Goal: Task Accomplishment & Management: Manage account settings

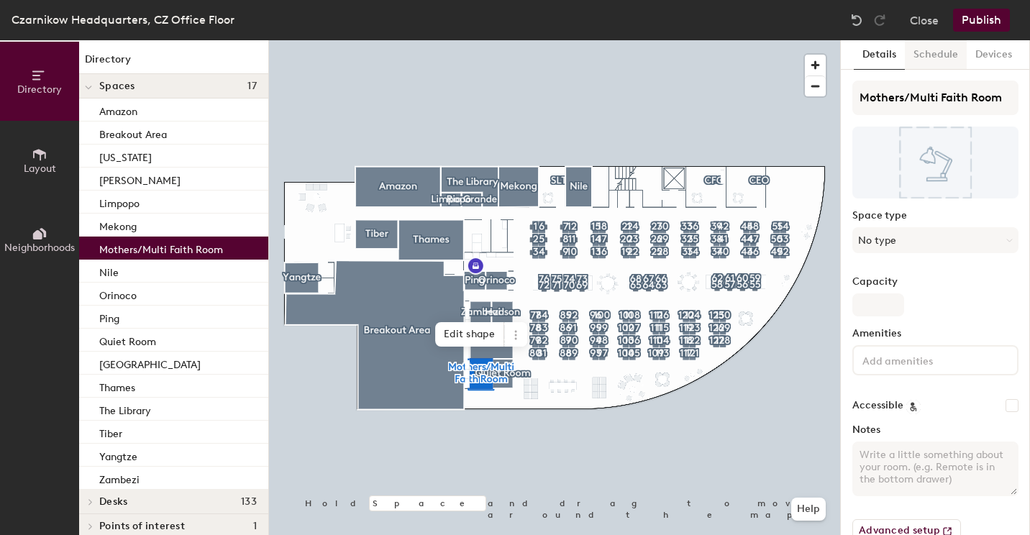
click at [934, 65] on button "Schedule" at bounding box center [936, 54] width 62 height 29
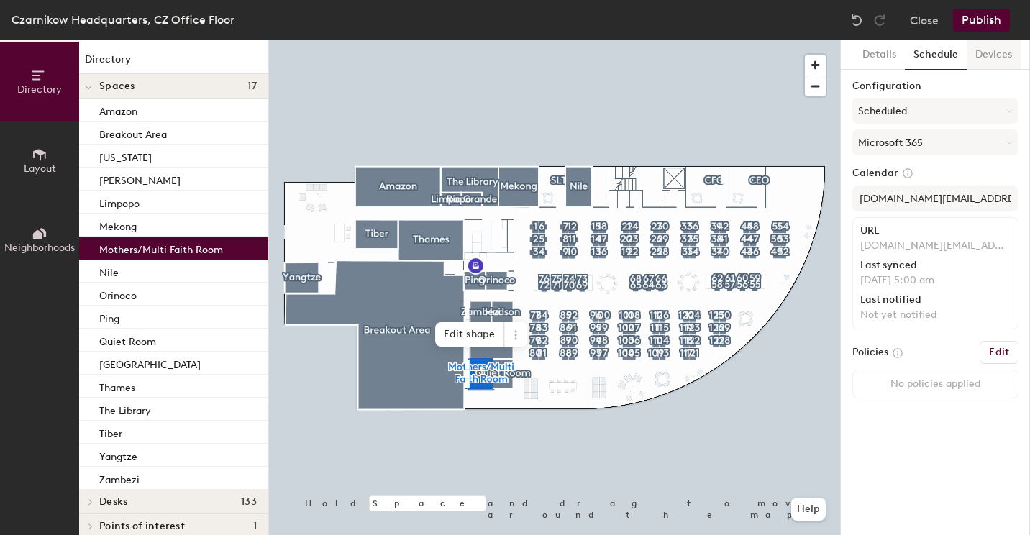
click at [989, 60] on button "Devices" at bounding box center [993, 54] width 54 height 29
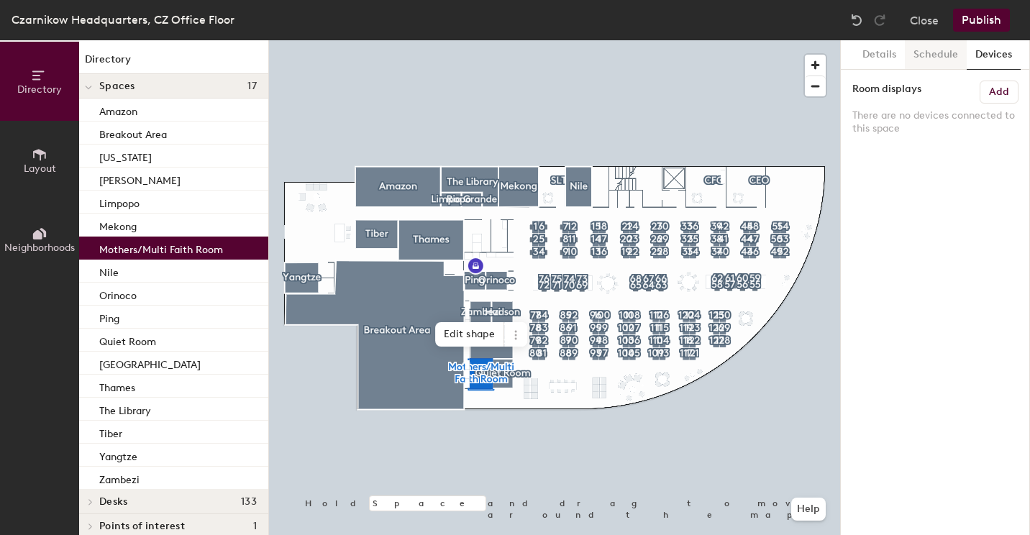
click at [946, 52] on button "Schedule" at bounding box center [936, 54] width 62 height 29
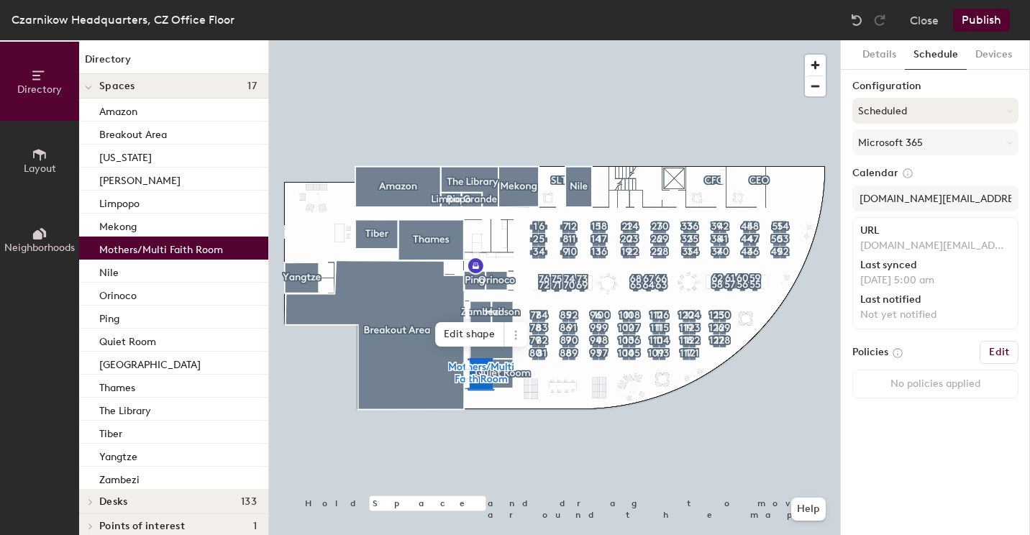
click at [949, 114] on button "Scheduled" at bounding box center [935, 111] width 166 height 26
click at [925, 139] on div at bounding box center [929, 147] width 16 height 16
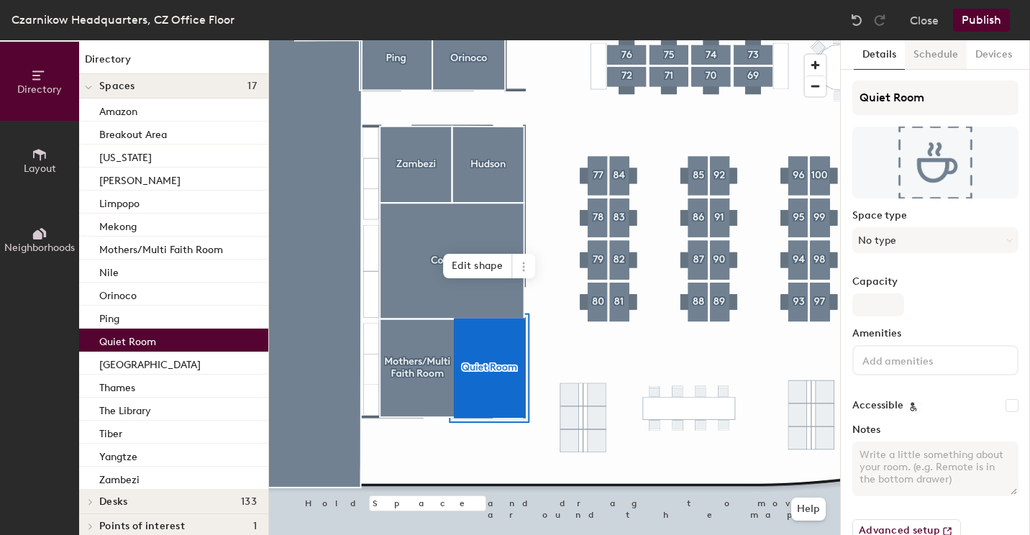
click at [944, 62] on button "Schedule" at bounding box center [936, 54] width 62 height 29
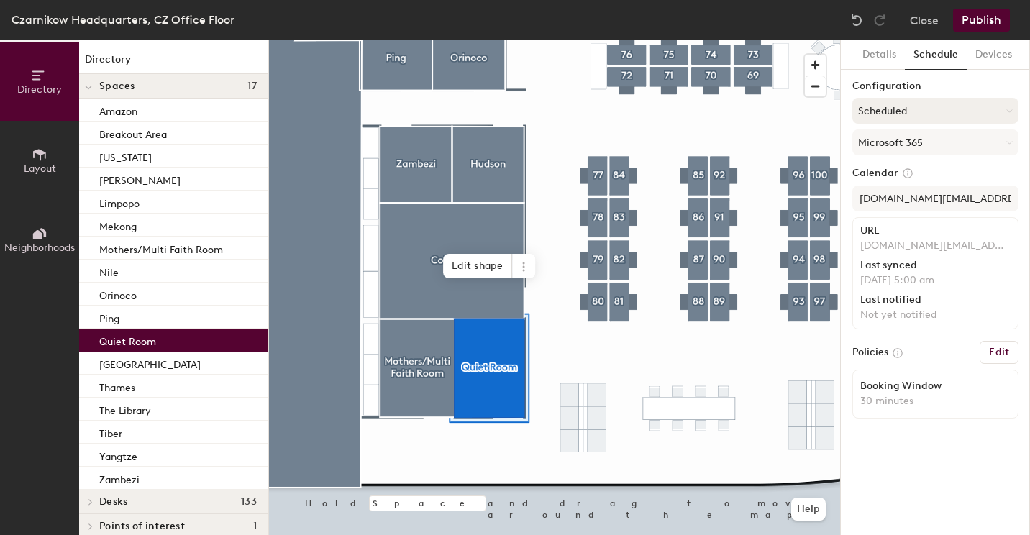
click at [923, 109] on button "Scheduled" at bounding box center [935, 111] width 166 height 26
click at [916, 144] on div "On-demand" at bounding box center [935, 147] width 165 height 22
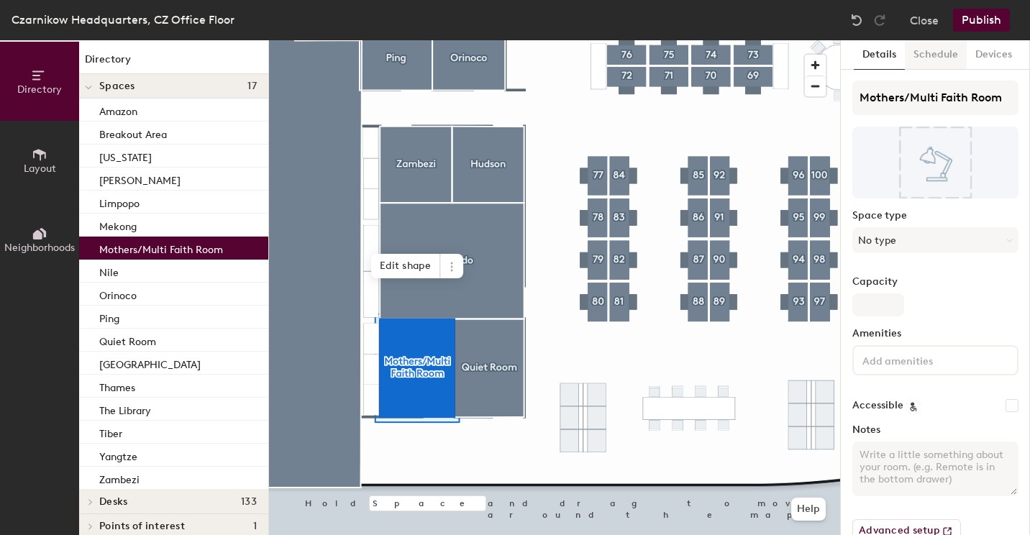
click at [934, 60] on button "Schedule" at bounding box center [936, 54] width 62 height 29
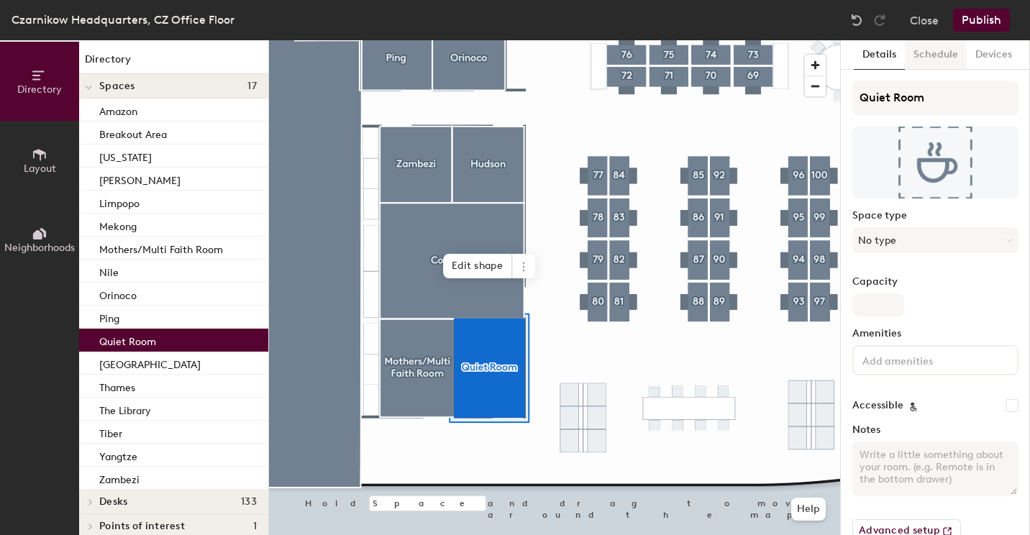
click at [946, 53] on button "Schedule" at bounding box center [936, 54] width 62 height 29
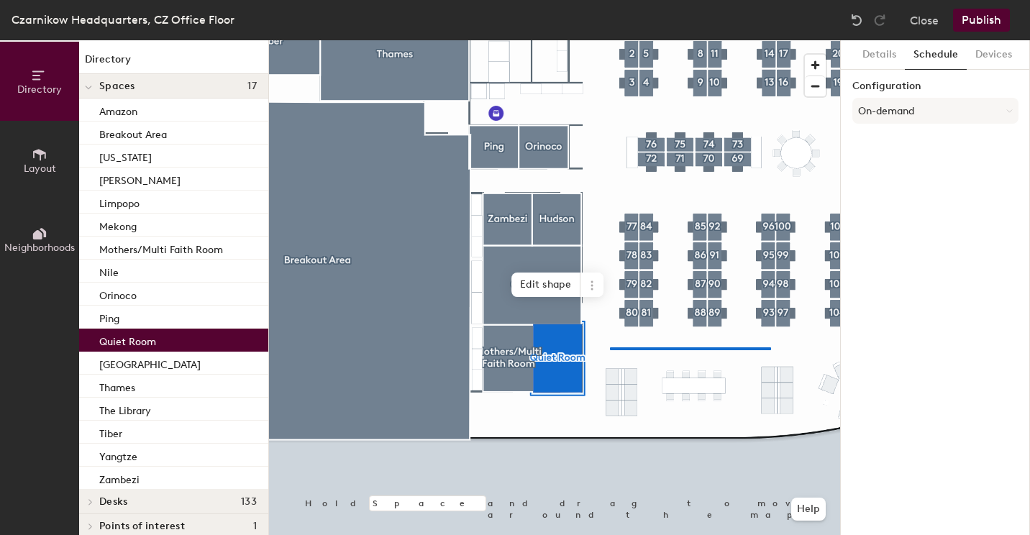
click at [609, 40] on div at bounding box center [554, 40] width 571 height 0
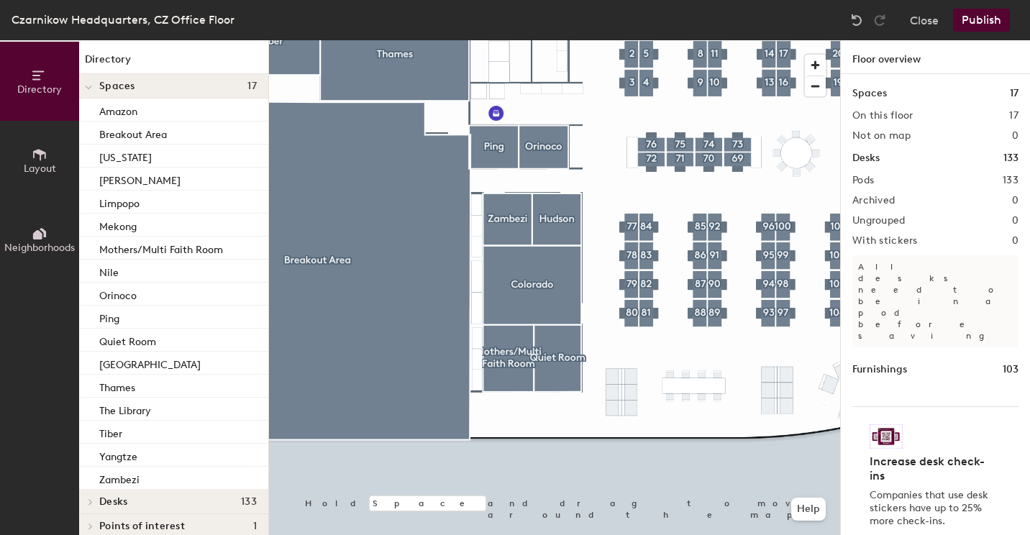
click at [989, 12] on button "Publish" at bounding box center [981, 20] width 57 height 23
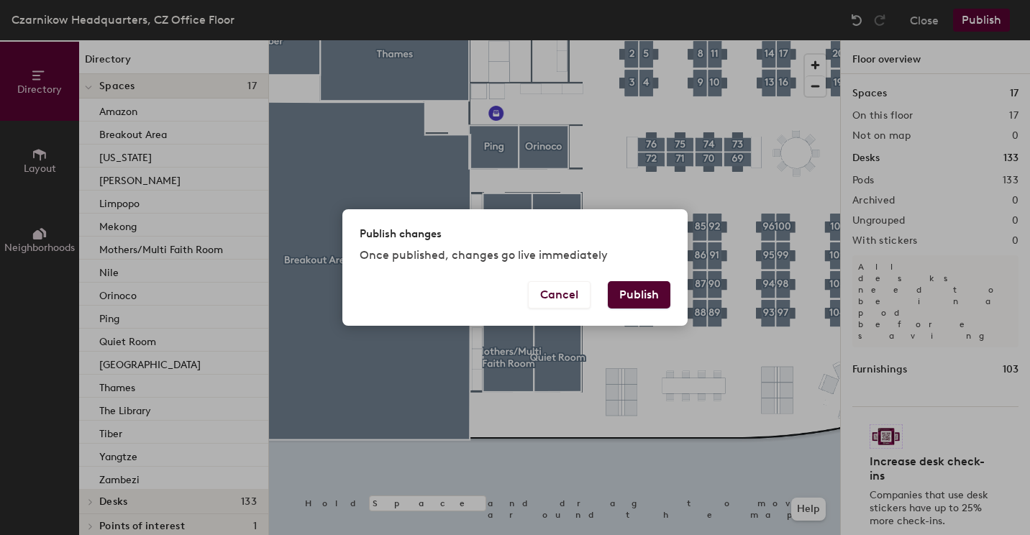
click at [644, 298] on button "Publish" at bounding box center [639, 294] width 63 height 27
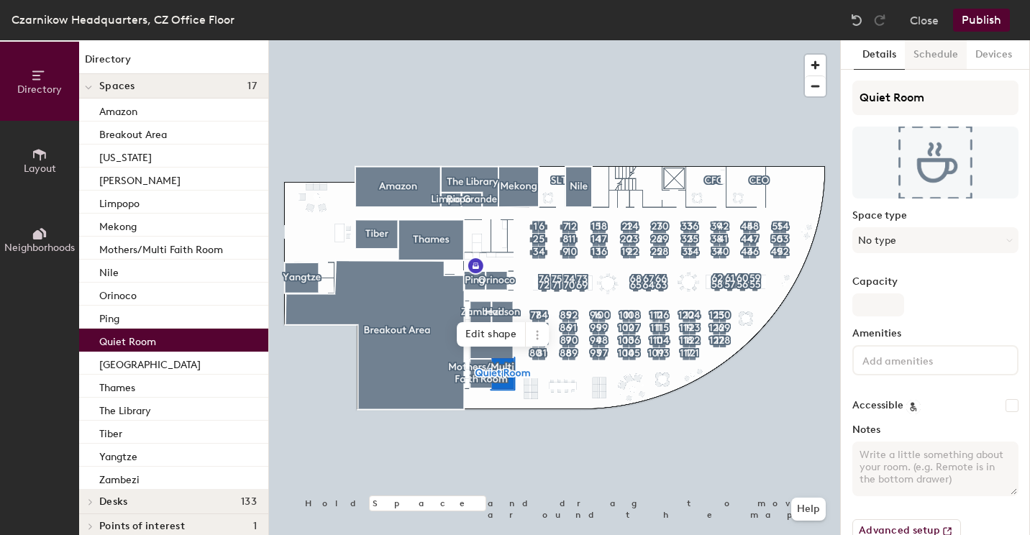
click at [942, 55] on button "Schedule" at bounding box center [936, 54] width 62 height 29
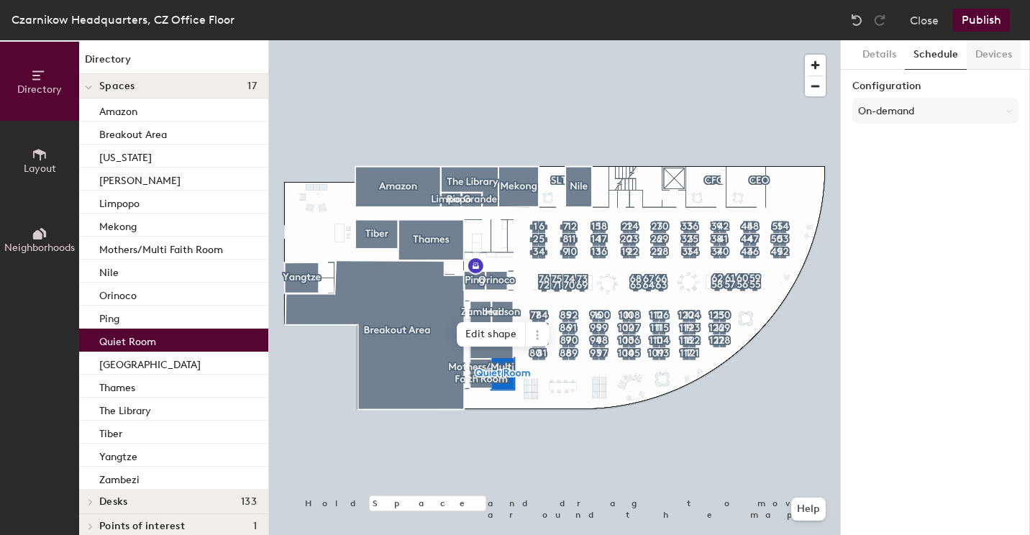
click at [1006, 57] on button "Devices" at bounding box center [993, 54] width 54 height 29
click at [944, 60] on button "Schedule" at bounding box center [936, 54] width 62 height 29
click at [877, 56] on button "Details" at bounding box center [879, 54] width 51 height 29
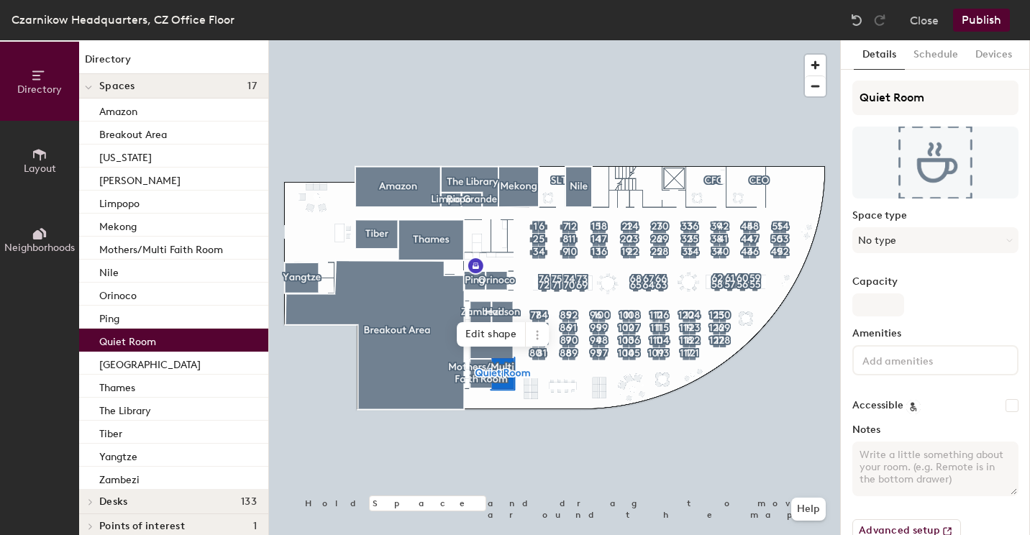
scroll to position [32, 0]
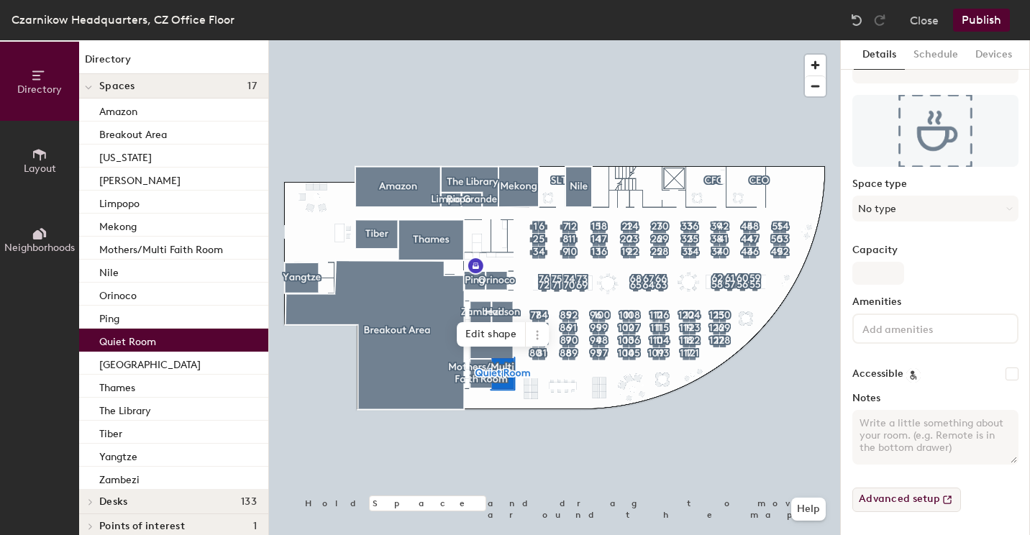
click at [920, 506] on button "Advanced setup" at bounding box center [906, 500] width 109 height 24
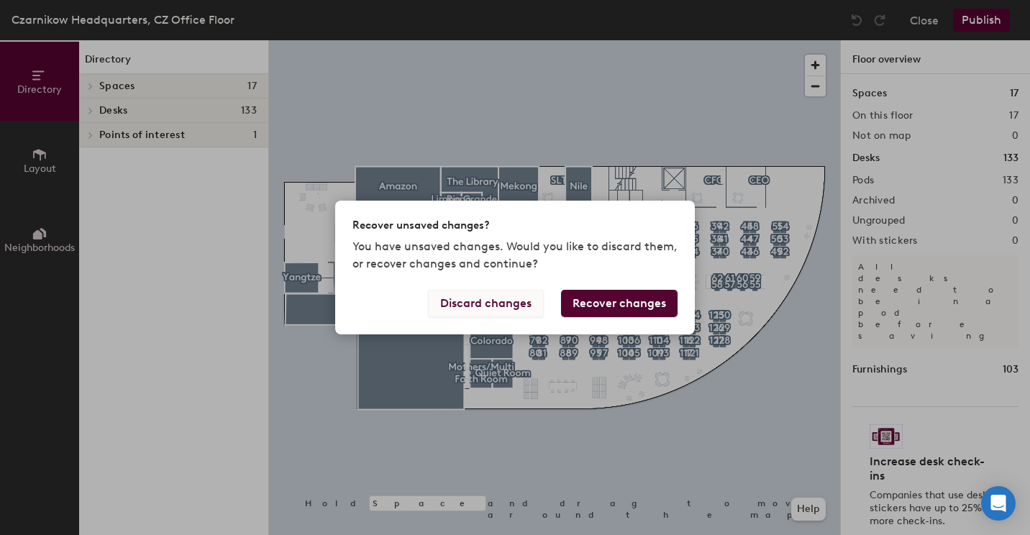
click at [511, 306] on button "Discard changes" at bounding box center [486, 303] width 116 height 27
